Goal: Communication & Community: Participate in discussion

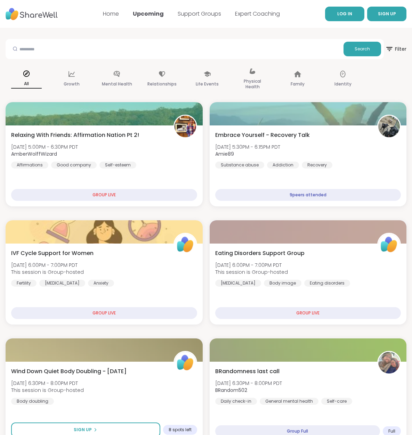
click at [344, 19] on link "LOG IN" at bounding box center [344, 14] width 39 height 15
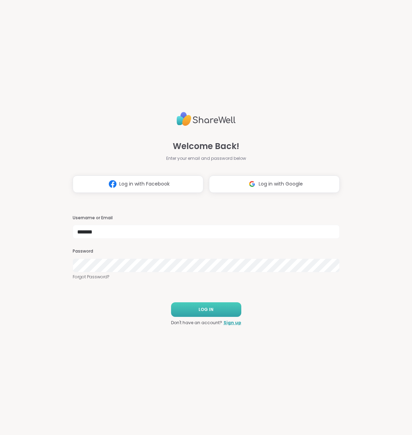
click at [206, 307] on span "LOG IN" at bounding box center [206, 310] width 15 height 6
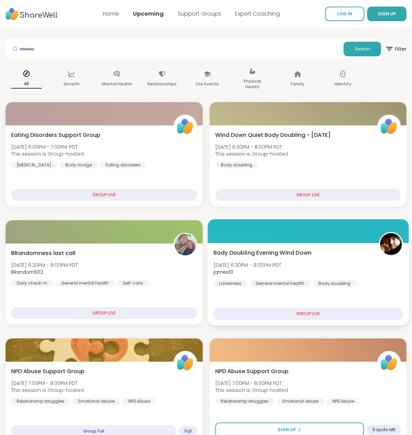
click at [296, 262] on div "Body Doubling Evening Wind Down [DATE] 6:30PM - 8:00PM PDT james10 Loneliness G…" at bounding box center [308, 268] width 190 height 38
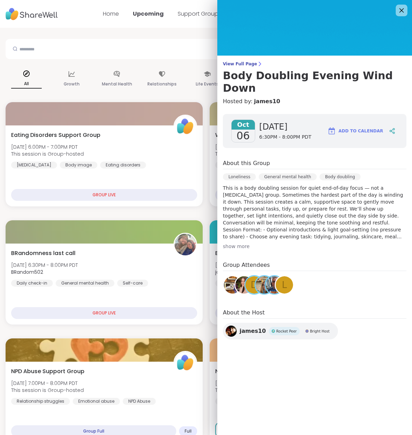
click at [403, 8] on icon at bounding box center [401, 10] width 9 height 9
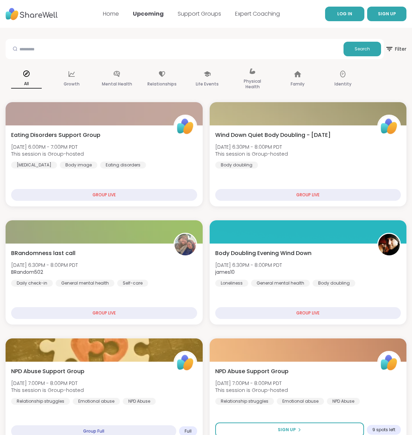
click at [342, 12] on span "LOG IN" at bounding box center [344, 14] width 15 height 6
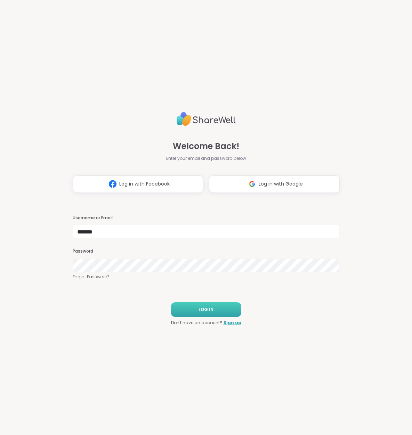
click at [201, 307] on span "LOG IN" at bounding box center [206, 310] width 15 height 6
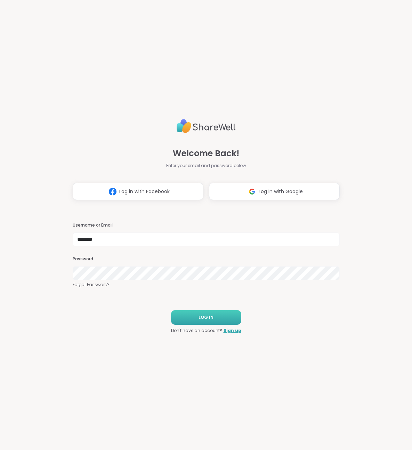
click at [203, 313] on button "LOG IN" at bounding box center [206, 317] width 70 height 15
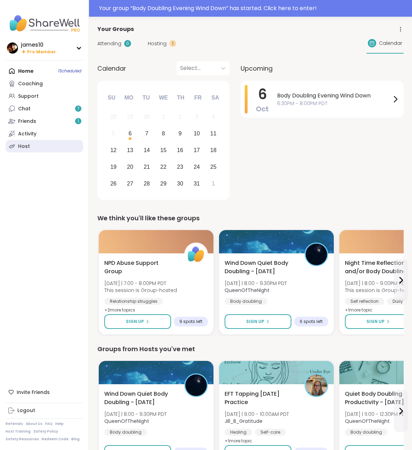
click at [32, 149] on link "Host" at bounding box center [45, 146] width 78 height 13
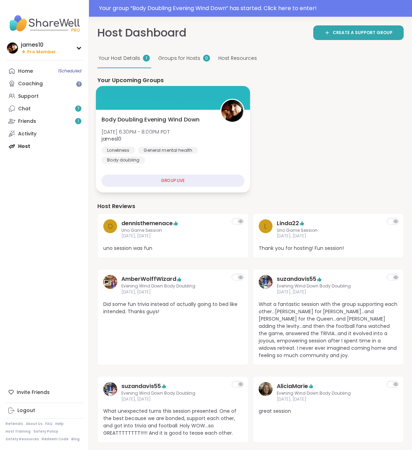
click at [160, 141] on span "james10" at bounding box center [136, 138] width 68 height 7
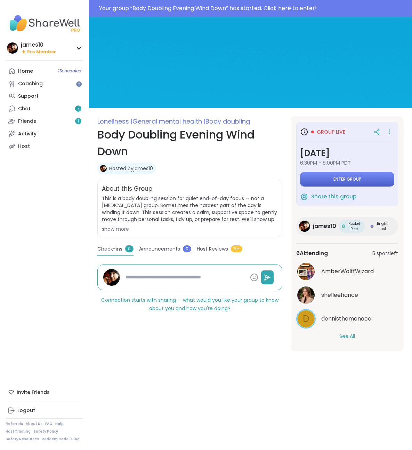
click at [328, 180] on button "Enter group" at bounding box center [347, 179] width 94 height 15
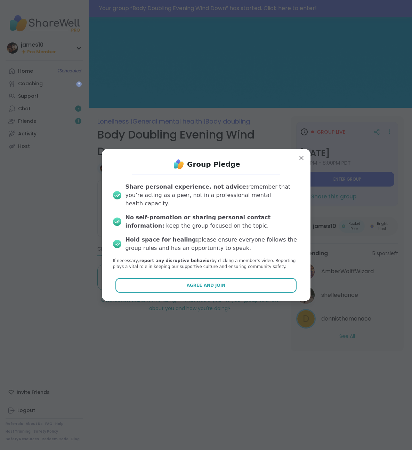
click at [190, 278] on button "Agree and Join" at bounding box center [205, 285] width 181 height 15
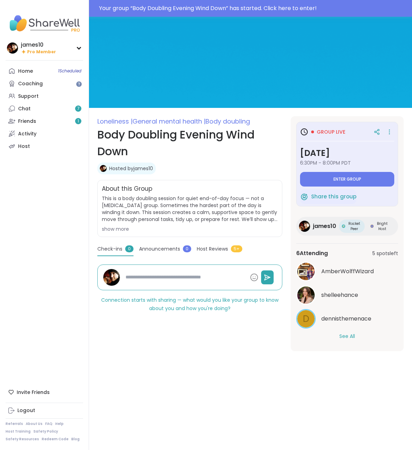
type textarea "*"
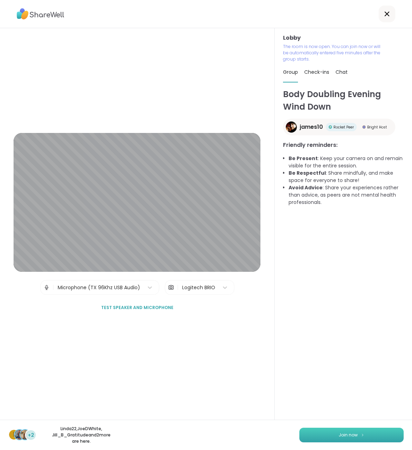
click at [337, 433] on button "Join now" at bounding box center [351, 434] width 104 height 15
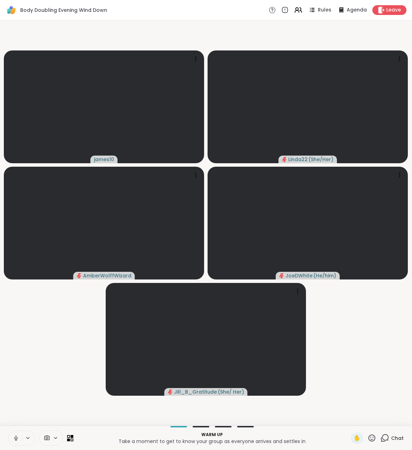
click at [16, 440] on icon at bounding box center [16, 439] width 0 height 1
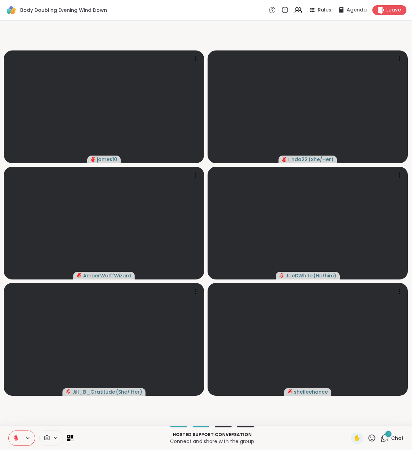
click at [393, 437] on span "Chat" at bounding box center [397, 437] width 13 height 7
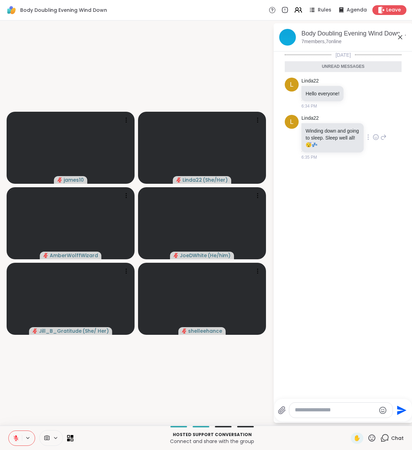
click at [377, 136] on icon at bounding box center [376, 137] width 6 height 7
click at [323, 127] on div "Select Reaction: Heart" at bounding box center [321, 126] width 6 height 6
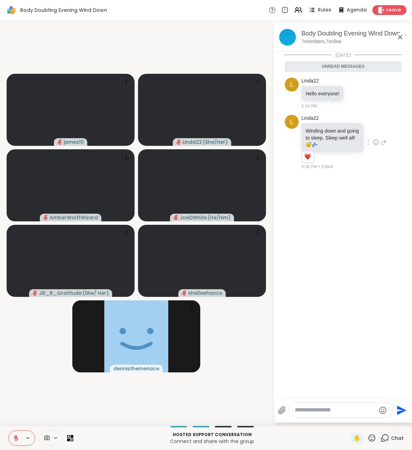
click at [19, 439] on icon at bounding box center [16, 438] width 6 height 6
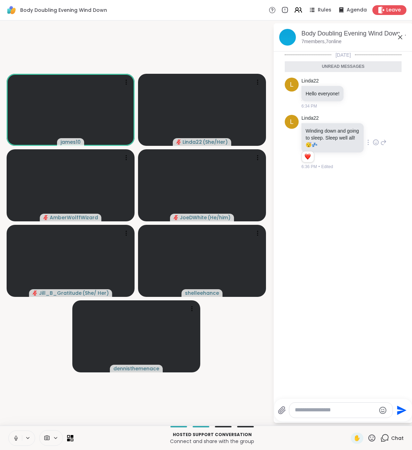
click at [15, 439] on icon at bounding box center [15, 438] width 3 height 2
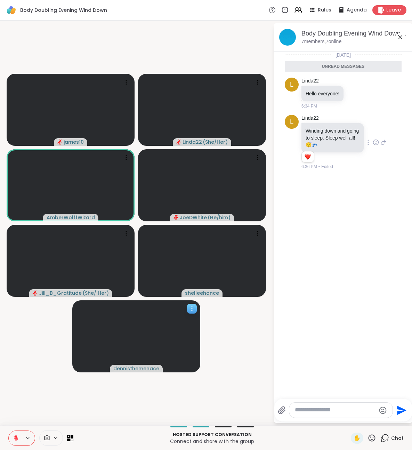
click at [191, 308] on icon at bounding box center [192, 308] width 7 height 7
click at [224, 331] on video-player-container "james10 Linda22 ( She/Her ) AmberWolffWizard JoeDWhite ( He/him ) Jill_B_Gratit…" at bounding box center [136, 222] width 265 height 399
click at [16, 437] on icon at bounding box center [16, 436] width 2 height 3
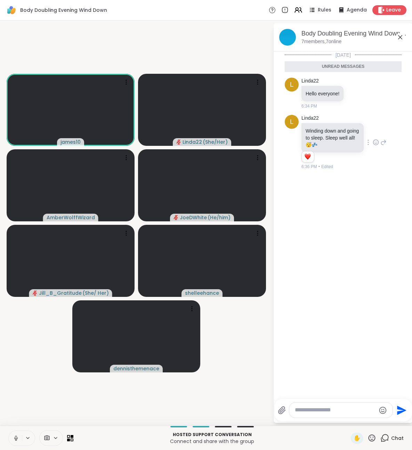
click at [16, 437] on icon at bounding box center [16, 438] width 6 height 6
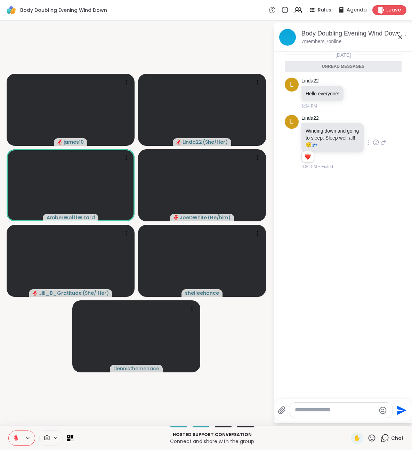
click at [15, 438] on icon at bounding box center [16, 438] width 6 height 6
click at [15, 437] on icon at bounding box center [16, 438] width 6 height 6
click at [16, 441] on button at bounding box center [15, 438] width 13 height 15
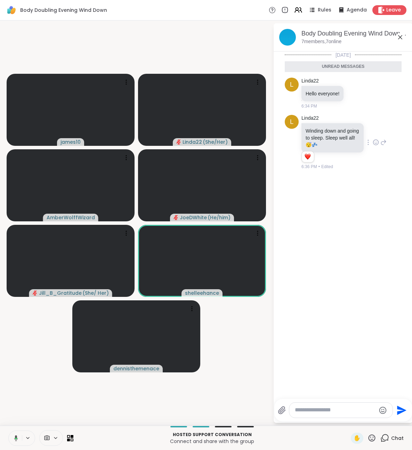
click at [17, 438] on icon at bounding box center [15, 438] width 6 height 6
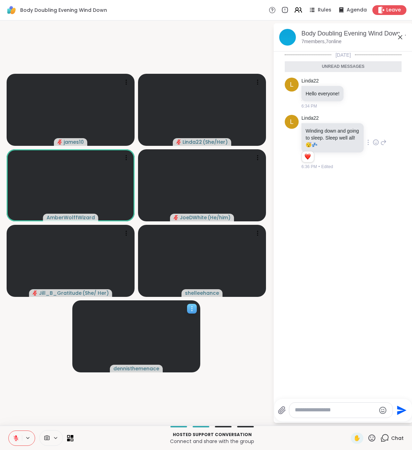
click at [194, 307] on icon at bounding box center [192, 308] width 7 height 7
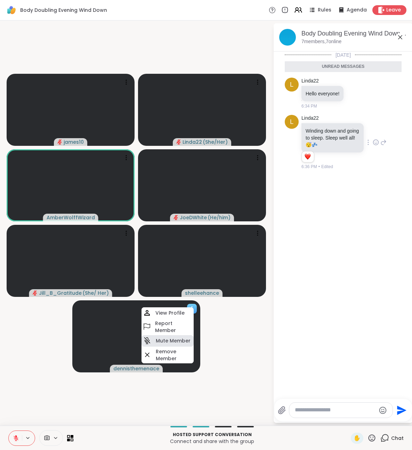
click at [174, 337] on div "Mute Member" at bounding box center [168, 340] width 52 height 11
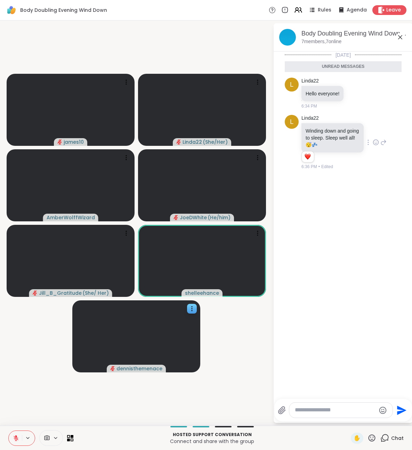
click at [17, 438] on icon at bounding box center [16, 438] width 6 height 6
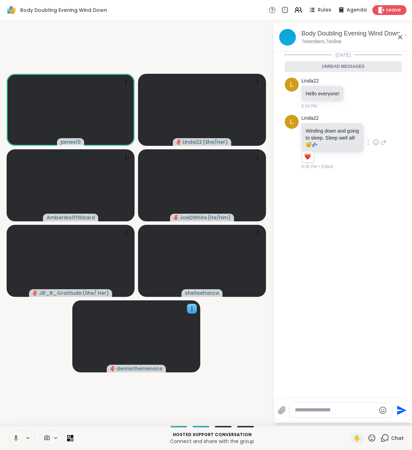
click at [13, 439] on icon at bounding box center [15, 438] width 6 height 6
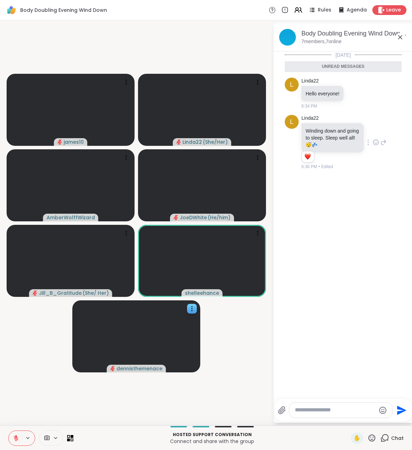
click at [17, 440] on icon at bounding box center [16, 438] width 6 height 6
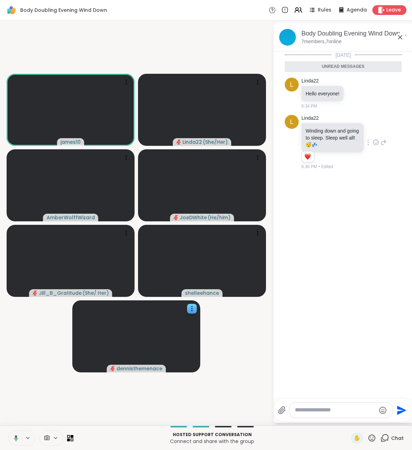
click at [16, 442] on button at bounding box center [15, 438] width 14 height 15
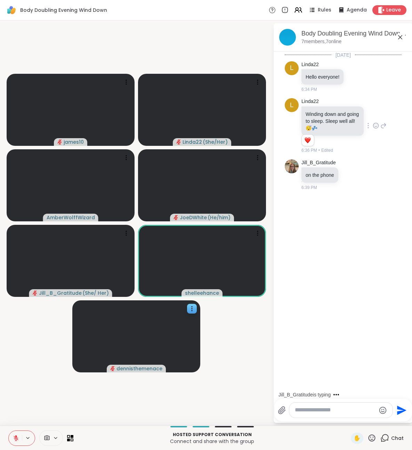
click at [14, 439] on icon at bounding box center [16, 438] width 6 height 6
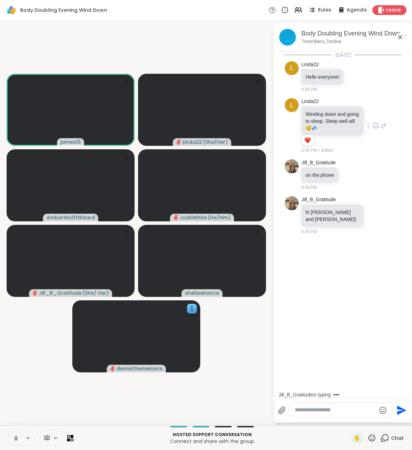
click at [14, 439] on icon at bounding box center [16, 438] width 6 height 6
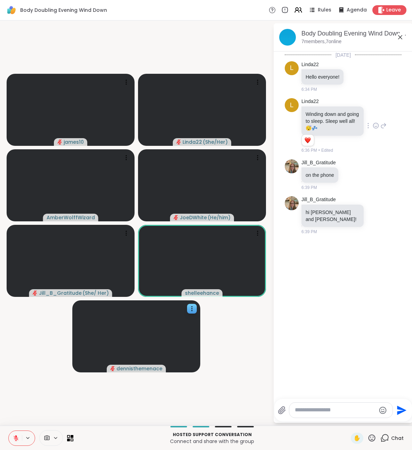
click at [16, 439] on icon at bounding box center [16, 437] width 5 height 5
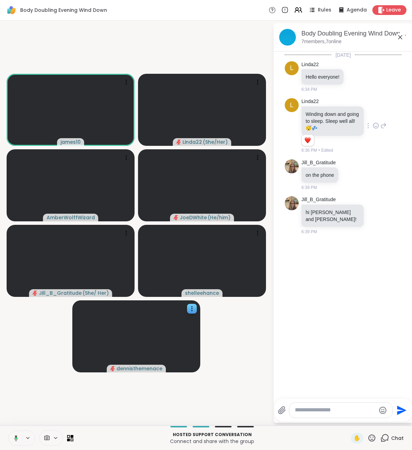
click at [16, 439] on icon at bounding box center [16, 438] width 2 height 2
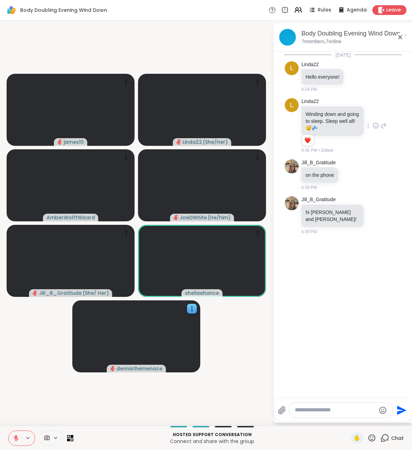
click at [15, 436] on icon at bounding box center [16, 436] width 2 height 3
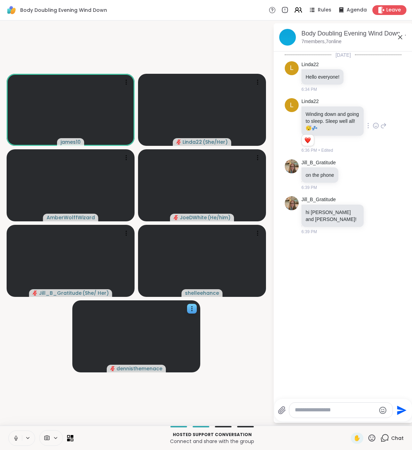
click at [15, 436] on icon at bounding box center [16, 436] width 2 height 3
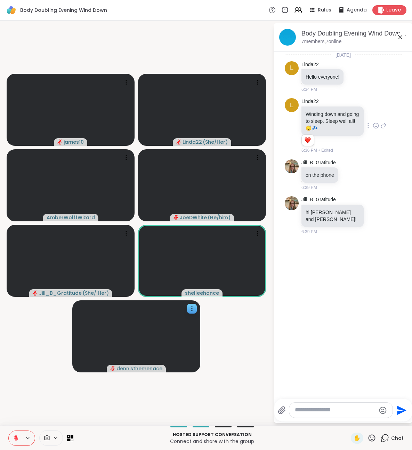
click at [15, 439] on icon at bounding box center [16, 438] width 6 height 6
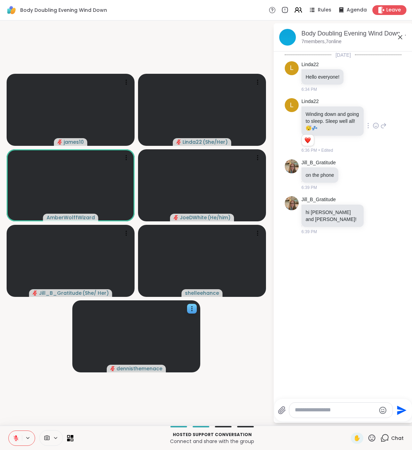
click at [15, 437] on icon at bounding box center [16, 437] width 5 height 5
click at [16, 435] on icon at bounding box center [16, 438] width 6 height 6
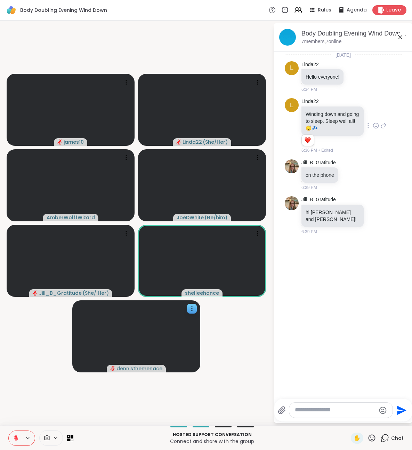
click at [17, 438] on icon at bounding box center [16, 438] width 6 height 6
click at [17, 438] on icon at bounding box center [16, 436] width 2 height 3
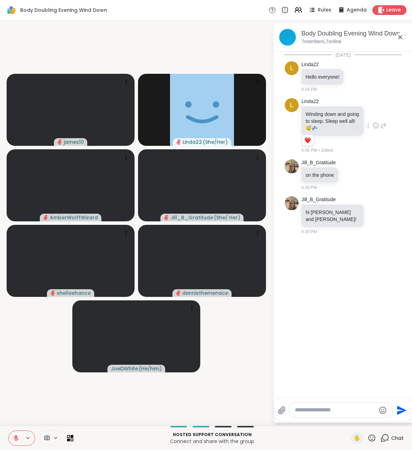
click at [326, 411] on textarea "Type your message" at bounding box center [335, 409] width 81 height 7
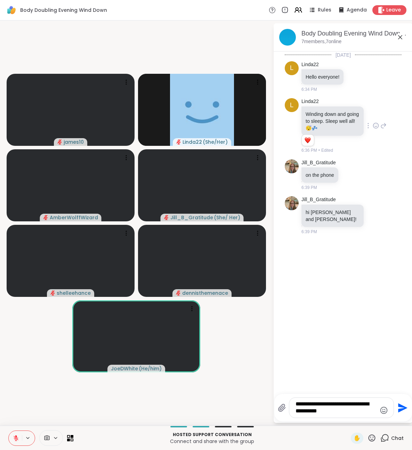
type textarea "**********"
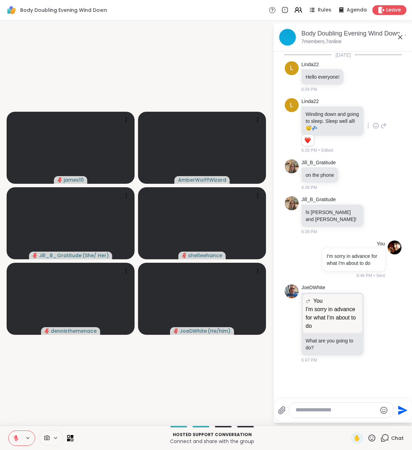
click at [18, 437] on icon at bounding box center [16, 437] width 5 height 5
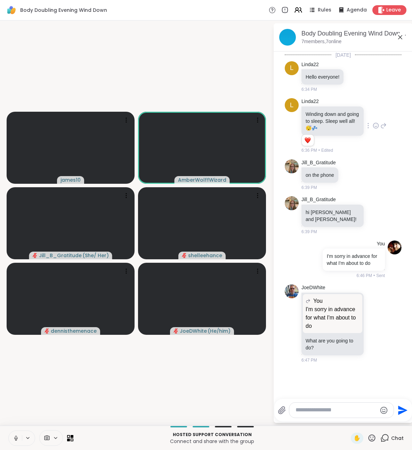
click at [18, 438] on icon at bounding box center [16, 438] width 6 height 6
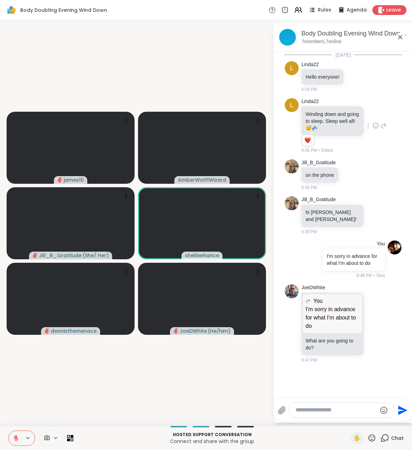
click at [329, 406] on textarea "Type your message" at bounding box center [336, 409] width 81 height 7
type textarea "*"
type textarea "**********"
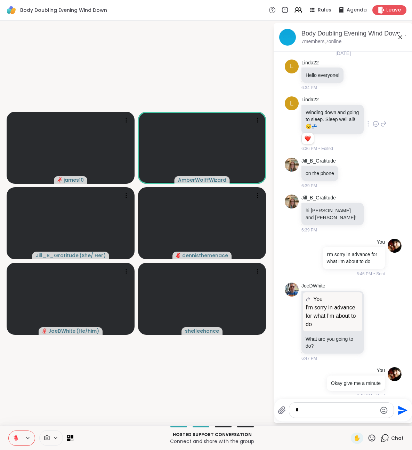
type textarea "*"
click at [13, 440] on button at bounding box center [15, 438] width 13 height 15
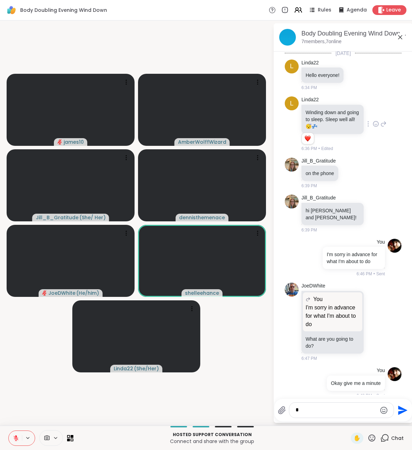
click at [16, 438] on icon at bounding box center [16, 437] width 5 height 5
click at [17, 439] on icon at bounding box center [15, 438] width 3 height 2
click at [15, 439] on icon at bounding box center [16, 437] width 5 height 5
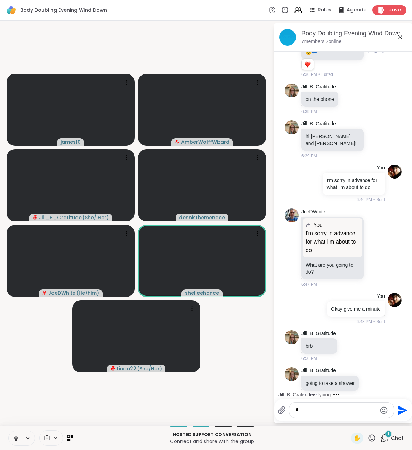
scroll to position [127, 0]
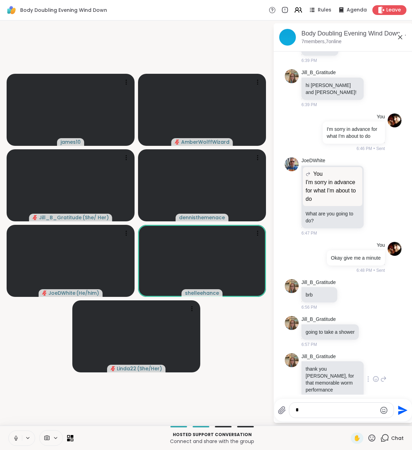
click at [376, 375] on icon at bounding box center [376, 378] width 6 height 7
click at [288, 365] on div "Select Reaction: Joy" at bounding box center [290, 368] width 6 height 6
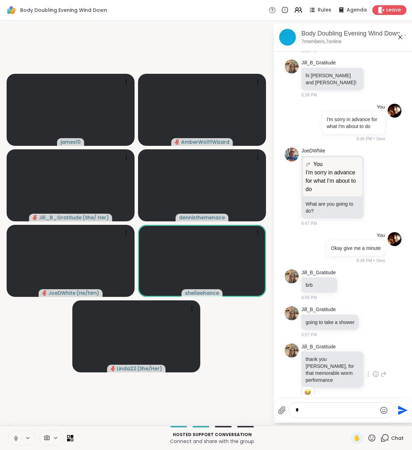
click at [343, 408] on textarea "*" at bounding box center [336, 409] width 81 height 7
type textarea "**********"
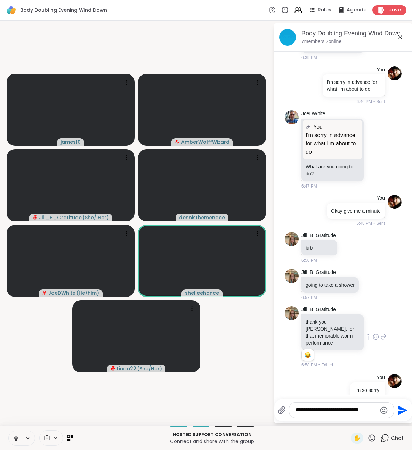
type textarea "**********"
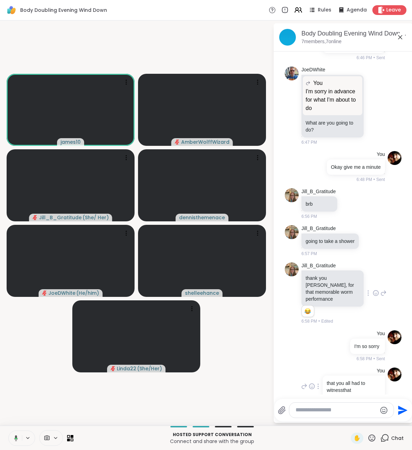
click at [319, 384] on icon at bounding box center [318, 386] width 1 height 5
click at [328, 393] on icon at bounding box center [326, 396] width 7 height 7
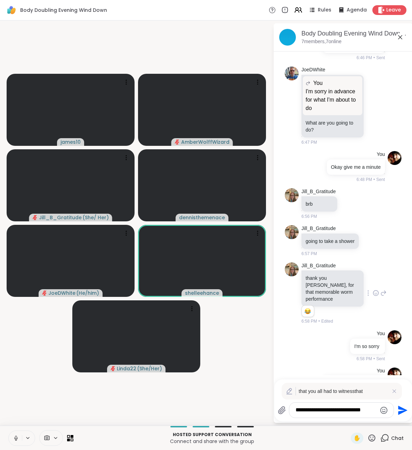
click at [359, 409] on textarea "**********" at bounding box center [336, 409] width 81 height 7
type textarea "**********"
click at [17, 438] on icon at bounding box center [16, 438] width 4 height 6
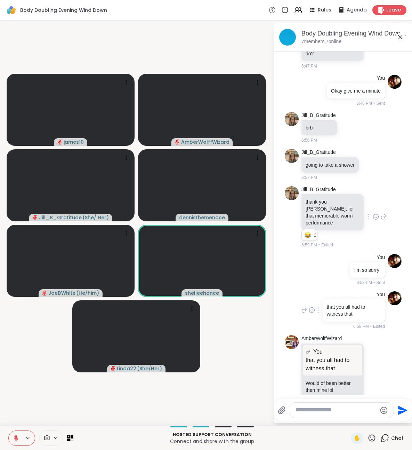
click at [17, 439] on icon at bounding box center [16, 437] width 5 height 5
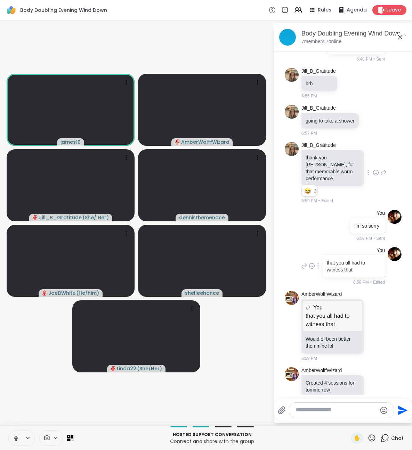
click at [17, 439] on icon at bounding box center [16, 438] width 6 height 6
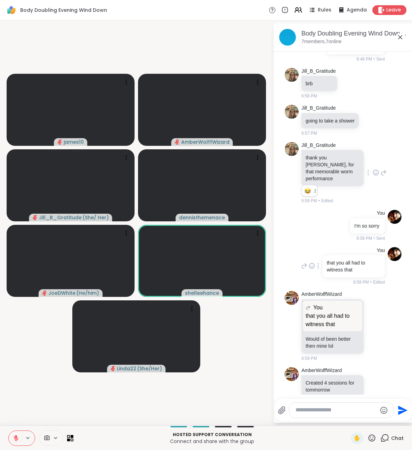
click at [14, 436] on icon at bounding box center [16, 438] width 6 height 6
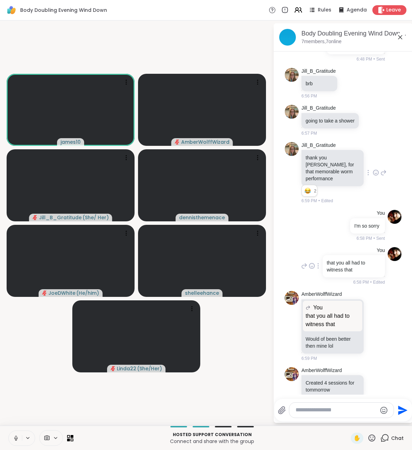
click at [14, 439] on icon at bounding box center [16, 438] width 6 height 6
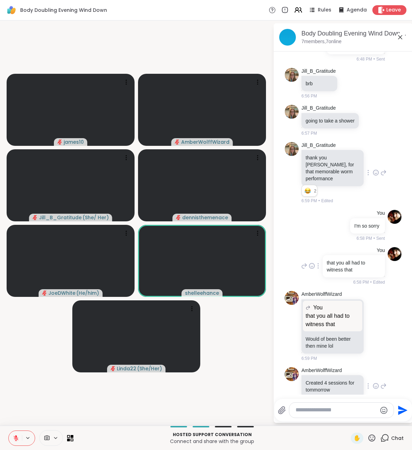
click at [377, 383] on icon at bounding box center [376, 385] width 5 height 5
click at [303, 371] on div "Select Reaction: Thumbs up" at bounding box center [305, 374] width 6 height 6
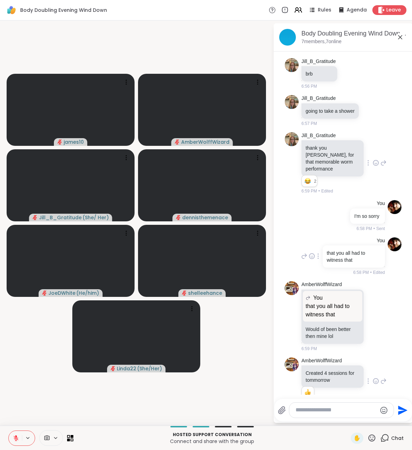
click at [328, 413] on textarea "Type your message" at bounding box center [336, 409] width 81 height 7
type textarea "***"
